Goal: Find specific page/section: Find specific page/section

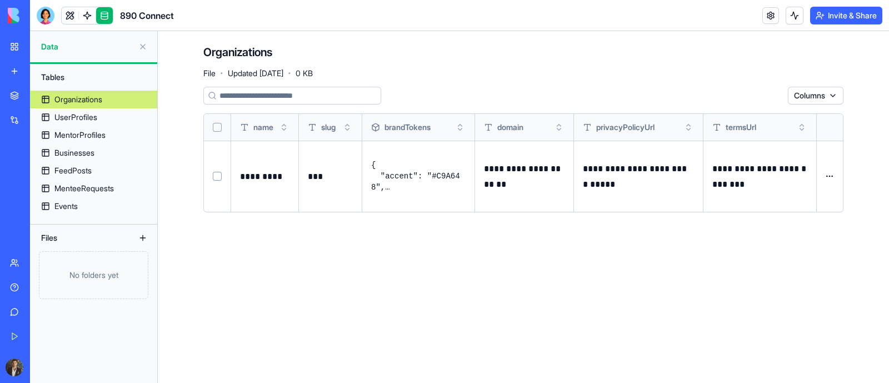
click at [144, 48] on button at bounding box center [143, 47] width 18 height 18
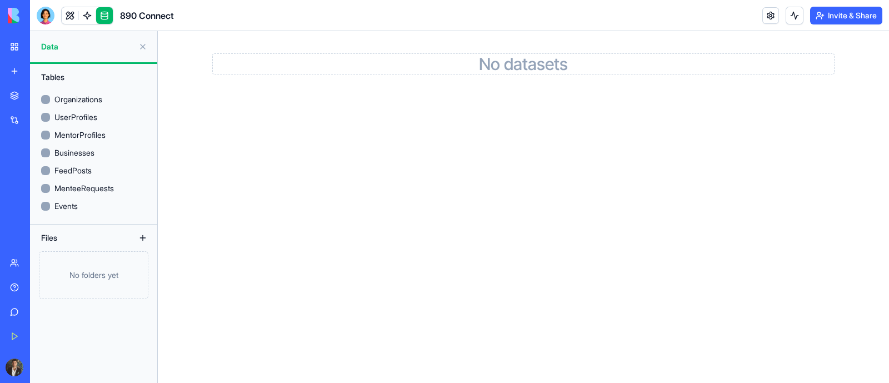
click at [14, 43] on link "My Workspace" at bounding box center [25, 47] width 44 height 22
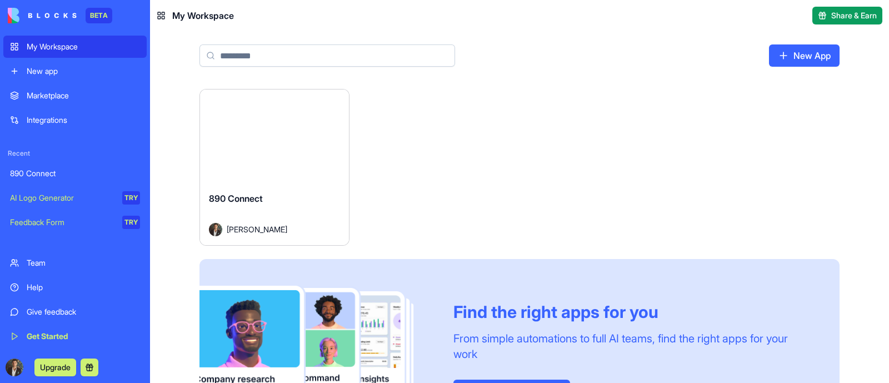
click at [292, 179] on div "Launch" at bounding box center [274, 135] width 149 height 93
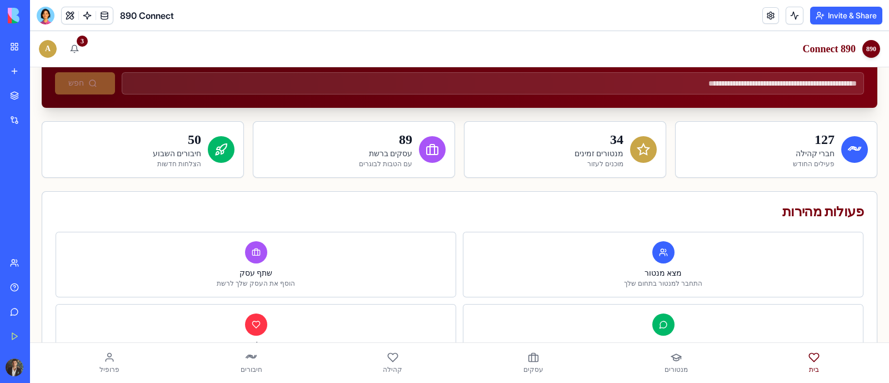
scroll to position [208, 0]
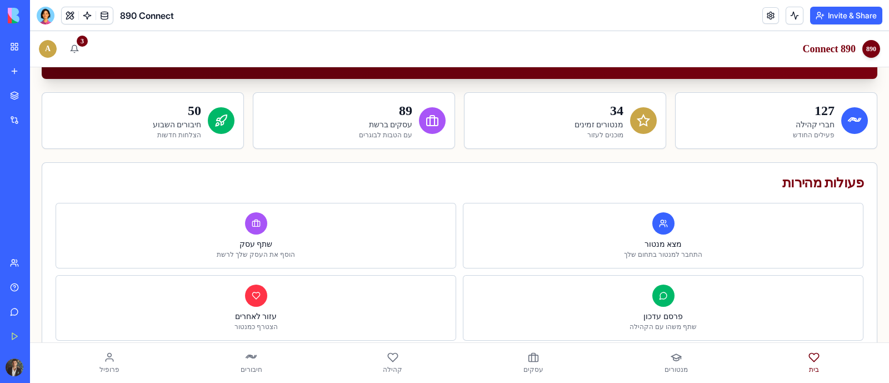
click at [671, 361] on icon at bounding box center [676, 357] width 11 height 11
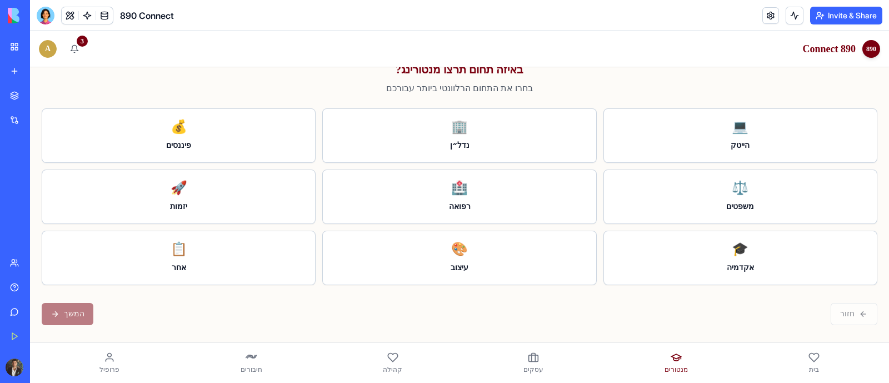
scroll to position [104, 0]
click at [453, 136] on div "🏢" at bounding box center [459, 128] width 255 height 18
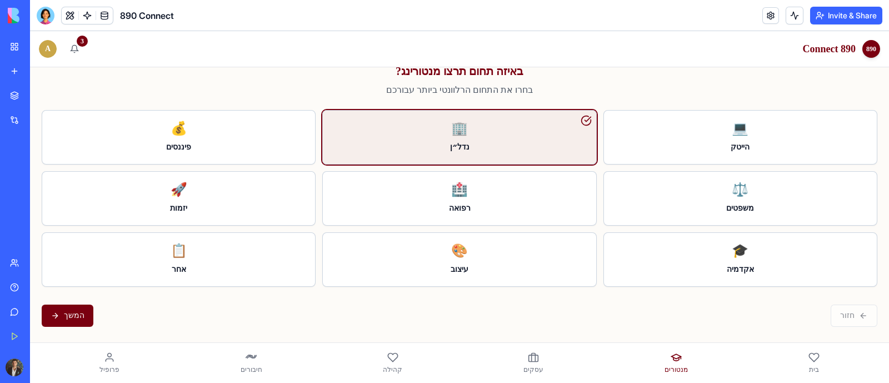
click at [68, 315] on button "המשך" at bounding box center [68, 316] width 52 height 22
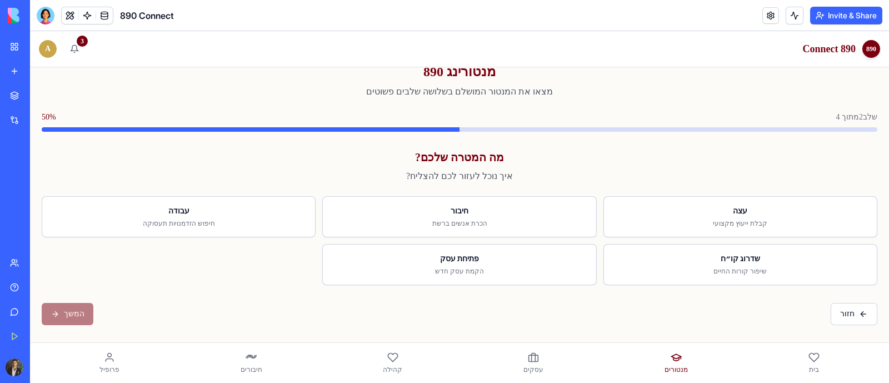
scroll to position [16, 0]
